Goal: Find specific page/section: Locate a particular part of the current website

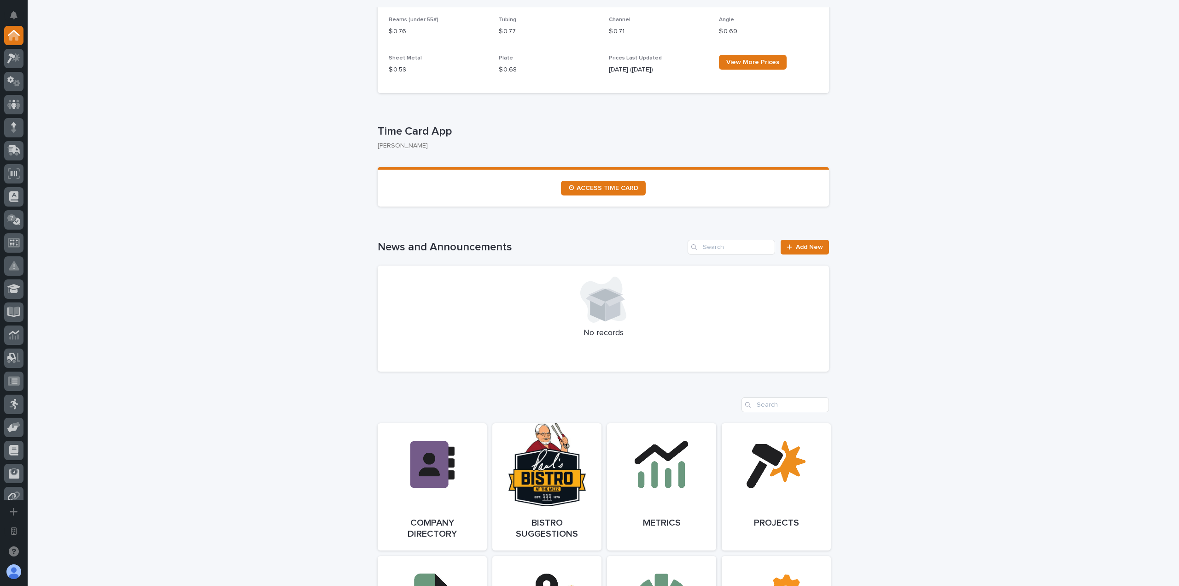
scroll to position [553, 0]
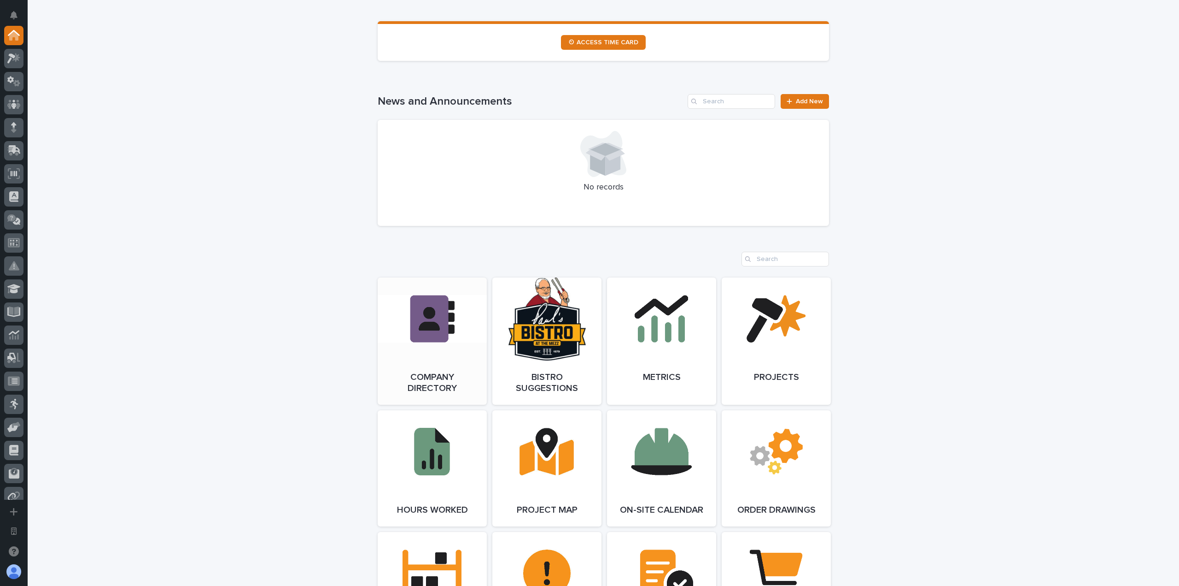
click at [427, 337] on link "Open Link" at bounding box center [432, 340] width 109 height 127
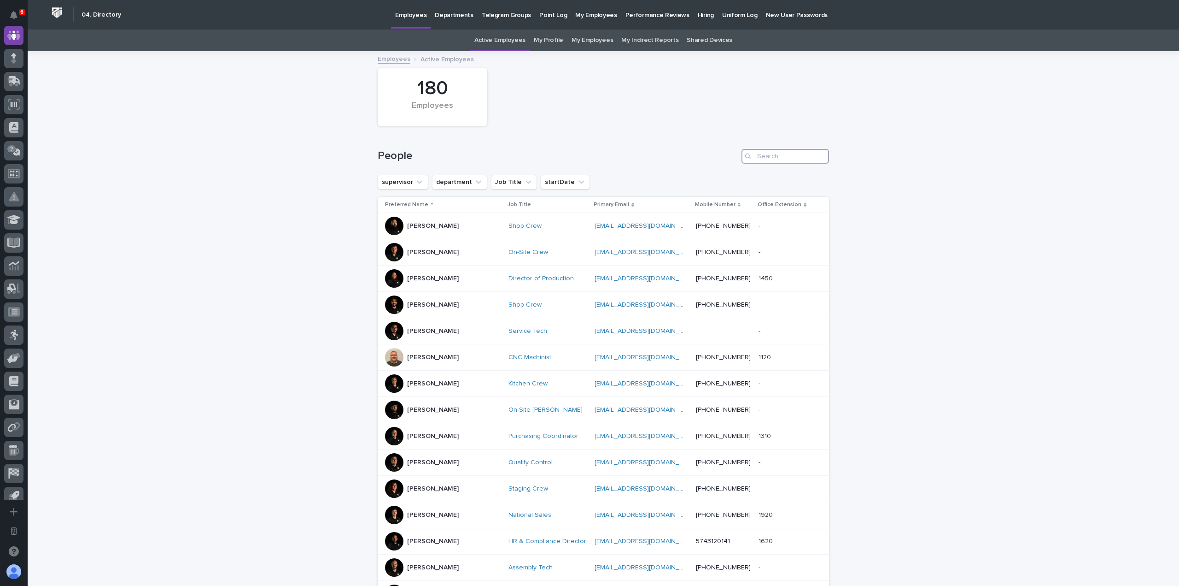
click at [793, 152] on input "Search" at bounding box center [786, 156] width 88 height 15
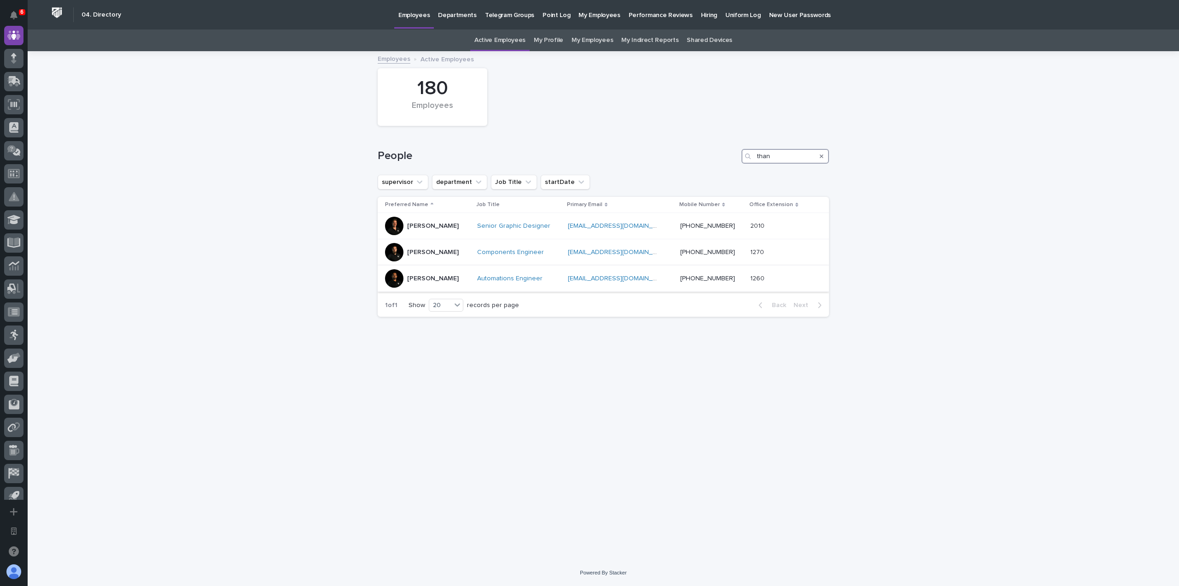
type input "than"
click at [436, 274] on div "[PERSON_NAME]" at bounding box center [433, 278] width 52 height 10
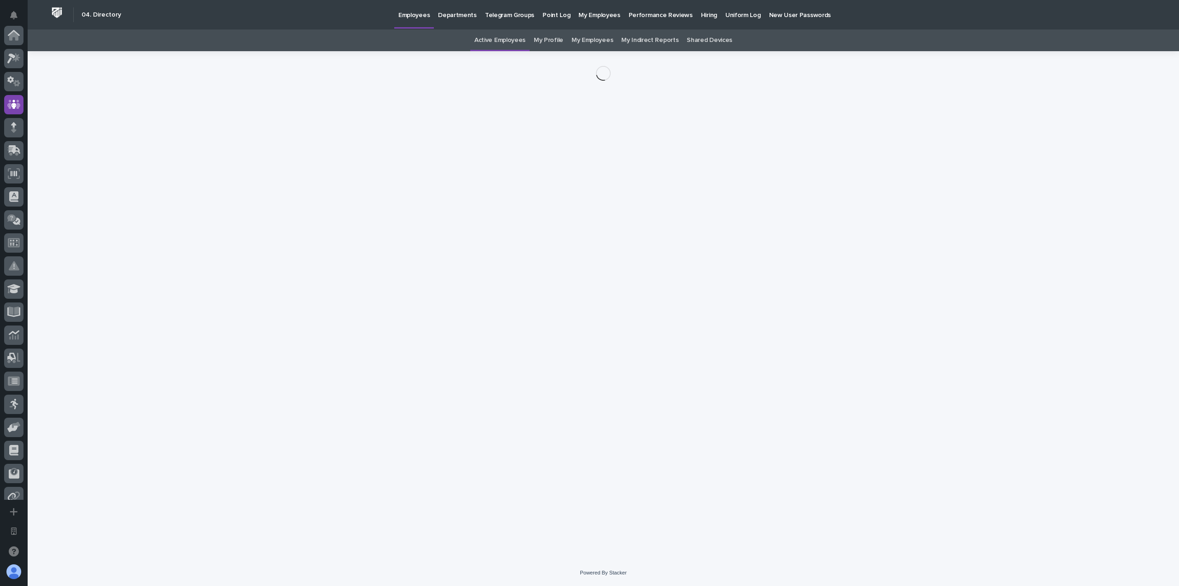
scroll to position [69, 0]
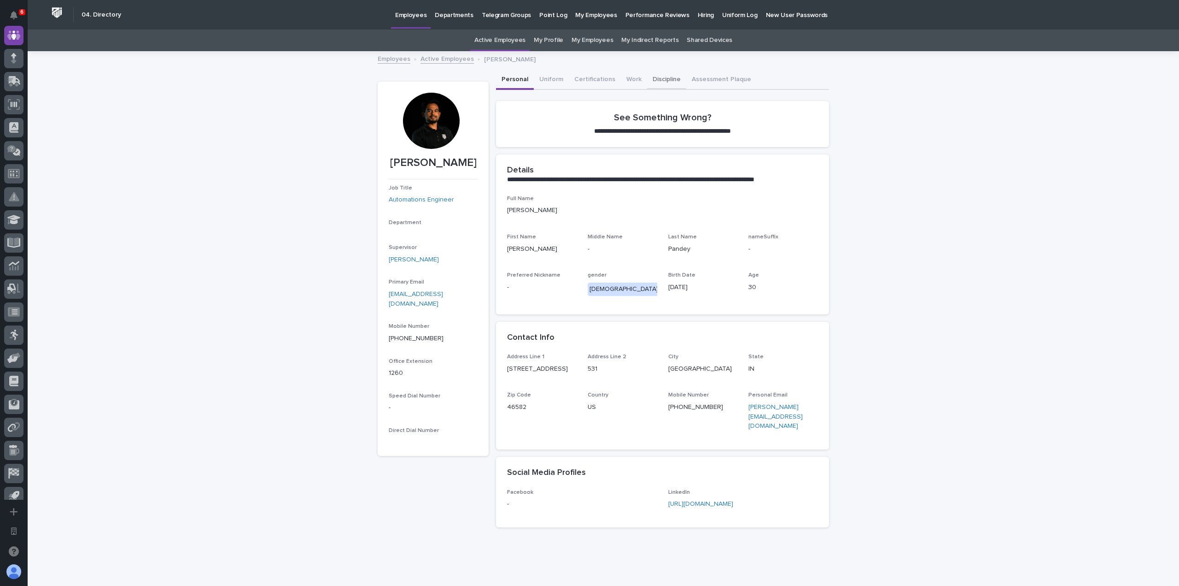
click at [669, 81] on button "Discipline" at bounding box center [666, 79] width 39 height 19
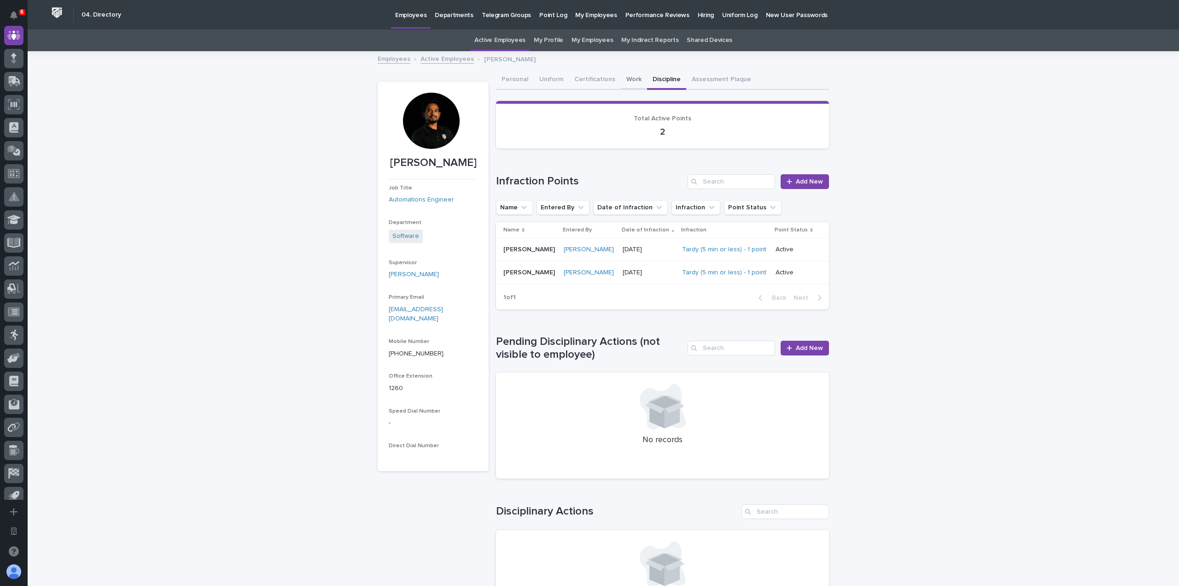
click at [634, 79] on button "Work" at bounding box center [634, 79] width 26 height 19
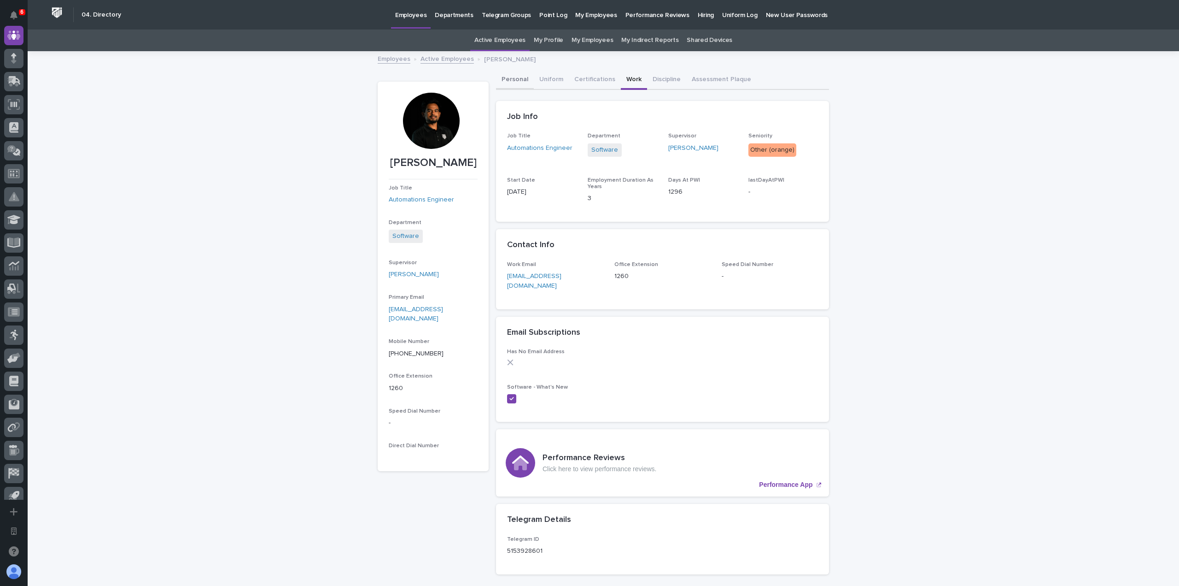
click at [524, 78] on button "Personal" at bounding box center [515, 79] width 38 height 19
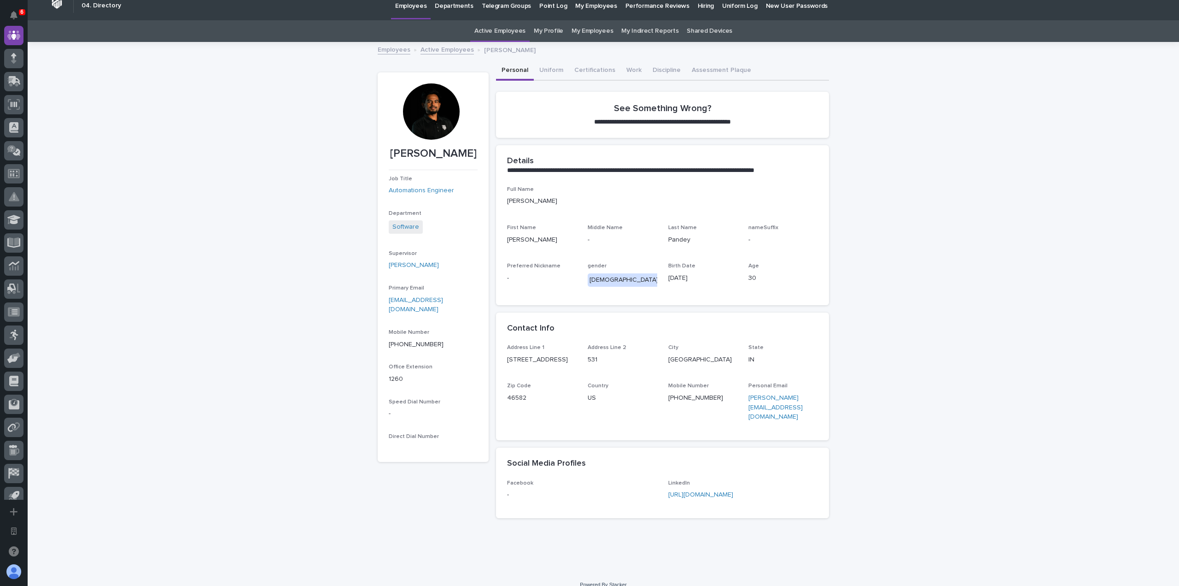
scroll to position [12, 0]
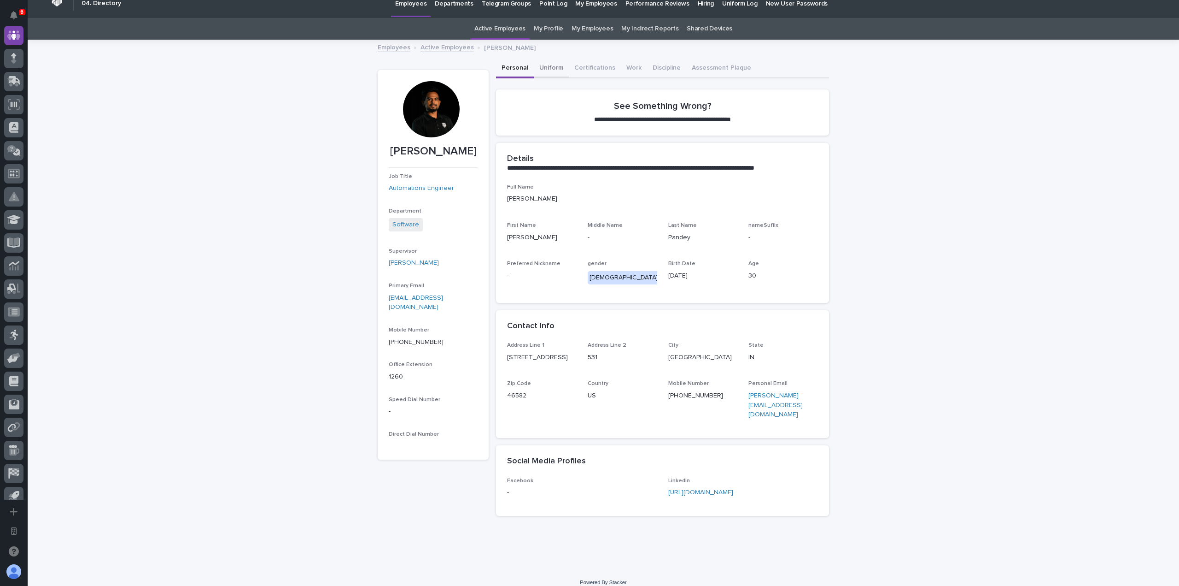
click at [558, 68] on div "**********" at bounding box center [603, 282] width 451 height 482
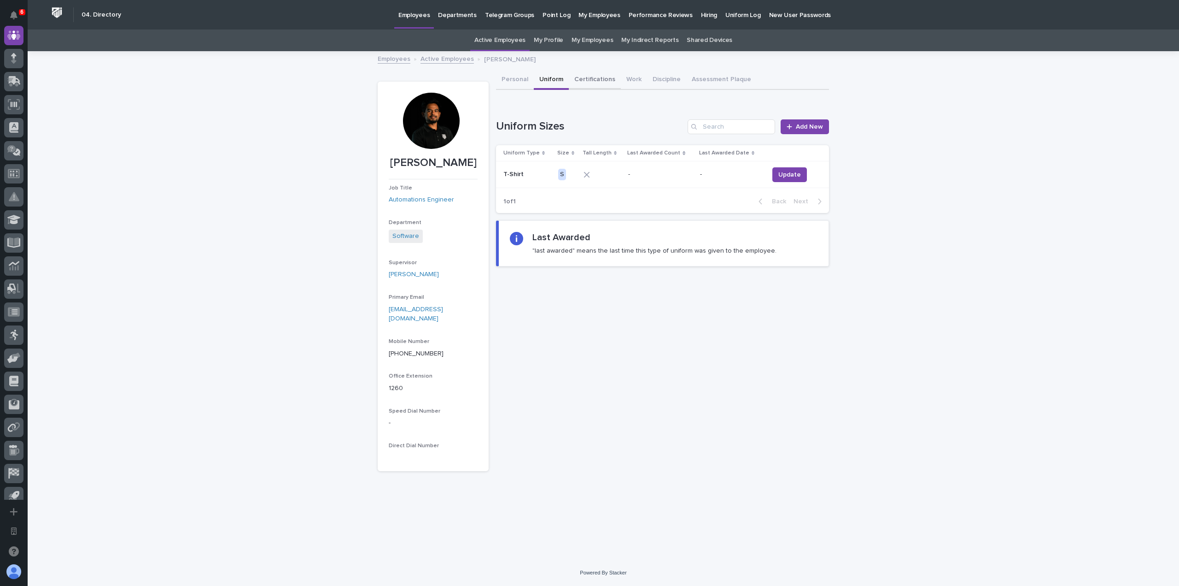
click at [601, 75] on button "Certifications" at bounding box center [595, 79] width 52 height 19
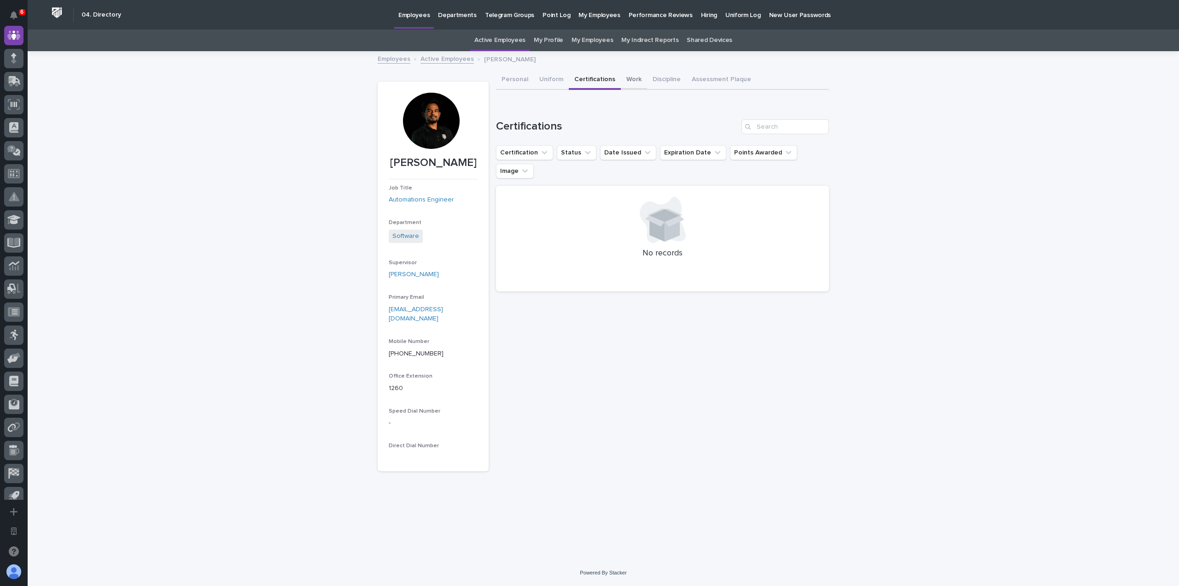
click at [640, 78] on div "Personal Uniform Certifications Work Discipline Assessment Plaque" at bounding box center [662, 79] width 333 height 19
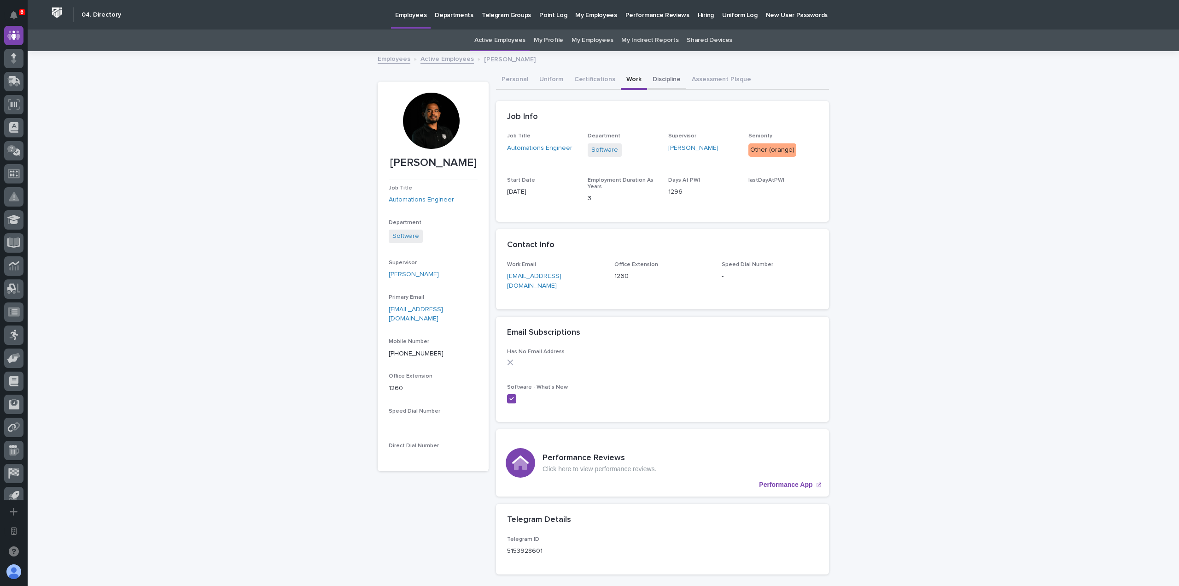
click at [648, 82] on button "Discipline" at bounding box center [666, 79] width 39 height 19
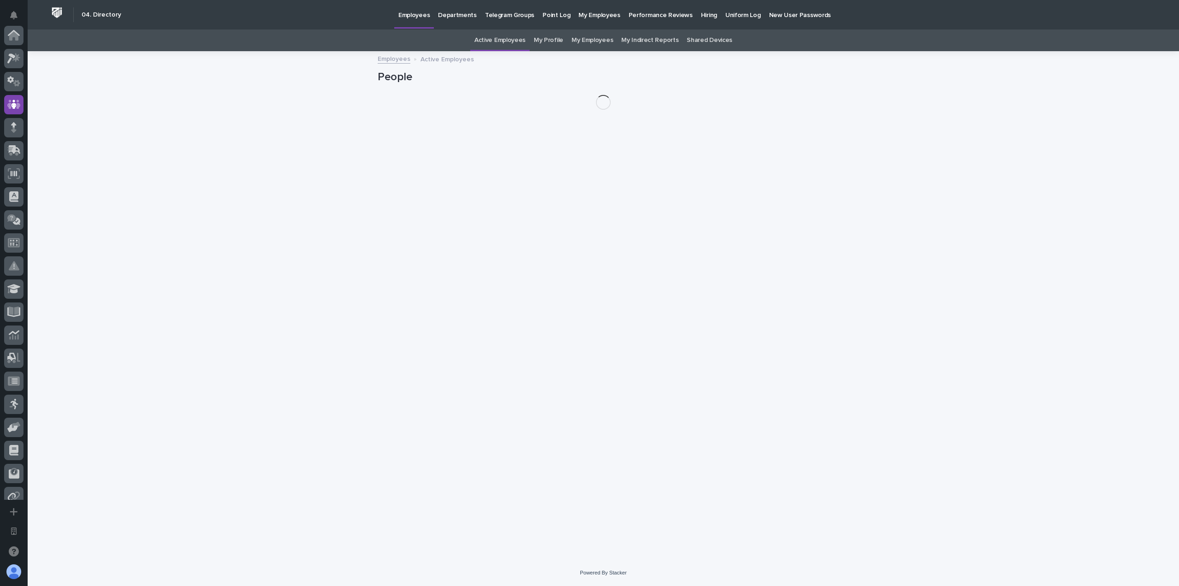
scroll to position [69, 0]
